Goal: Information Seeking & Learning: Understand process/instructions

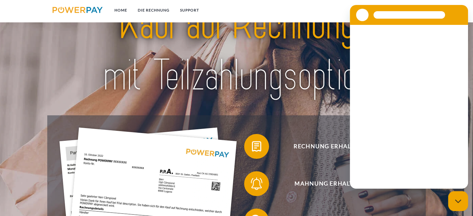
scroll to position [62, 0]
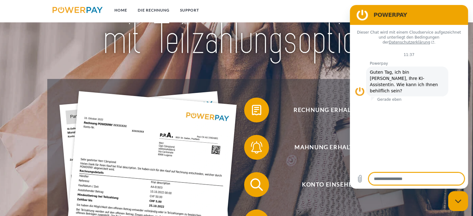
click at [299, 40] on img at bounding box center [237, 14] width 332 height 108
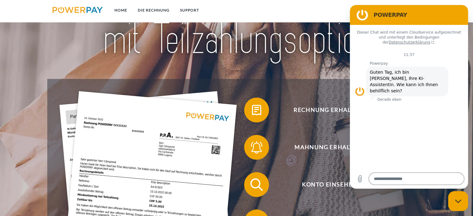
click at [435, 14] on h2 "POWERPAY" at bounding box center [418, 14] width 88 height 7
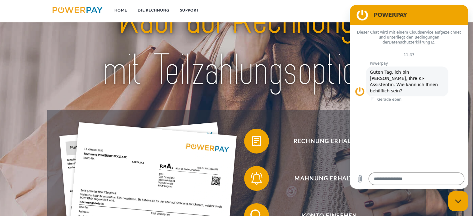
click at [155, 10] on link "DIE RECHNUNG" at bounding box center [154, 10] width 42 height 11
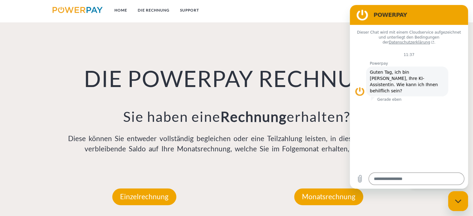
scroll to position [433, 0]
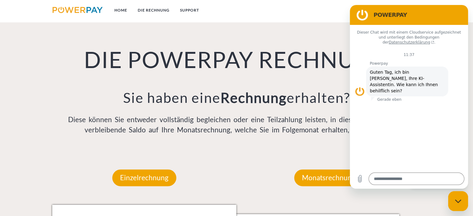
click at [332, 177] on p "Monatsrechnung" at bounding box center [328, 178] width 69 height 17
click at [468, 105] on div "Dieser Chat wird mit einem Cloudservice aufgezeichnet und unterliegt den Beding…" at bounding box center [409, 97] width 118 height 144
click at [453, 98] on div "Dieser Chat wird mit einem Cloudservice aufgezeichnet und unterliegt den Beding…" at bounding box center [409, 97] width 118 height 144
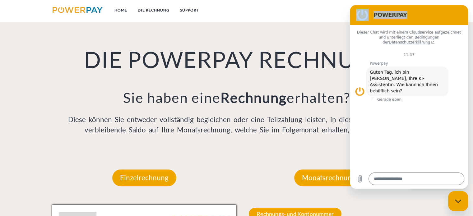
drag, startPoint x: 420, startPoint y: 16, endPoint x: 477, endPoint y: 47, distance: 65.5
click at [468, 47] on html "POWERPAY Dieser Chat wird mit einem Cloudservice aufgezeichnet und unterliegt d…" at bounding box center [409, 97] width 118 height 184
click at [360, 13] on figure at bounding box center [362, 15] width 12 height 12
click at [361, 14] on figure at bounding box center [362, 15] width 12 height 12
click at [459, 206] on div "Messaging-Fenster schließen" at bounding box center [458, 201] width 19 height 19
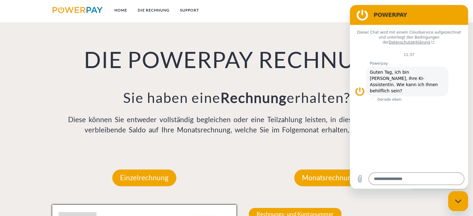
type textarea "*"
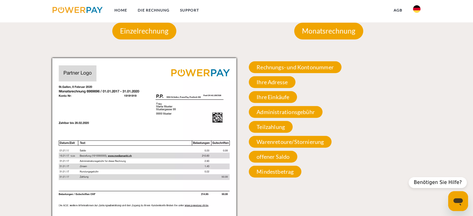
scroll to position [589, 0]
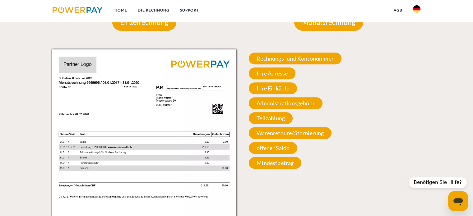
click at [298, 57] on span "Rechnungs- und Kontonummer" at bounding box center [295, 59] width 93 height 12
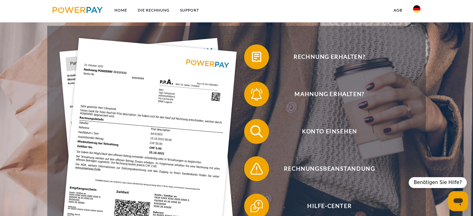
scroll to position [122, 0]
